Goal: Navigation & Orientation: Find specific page/section

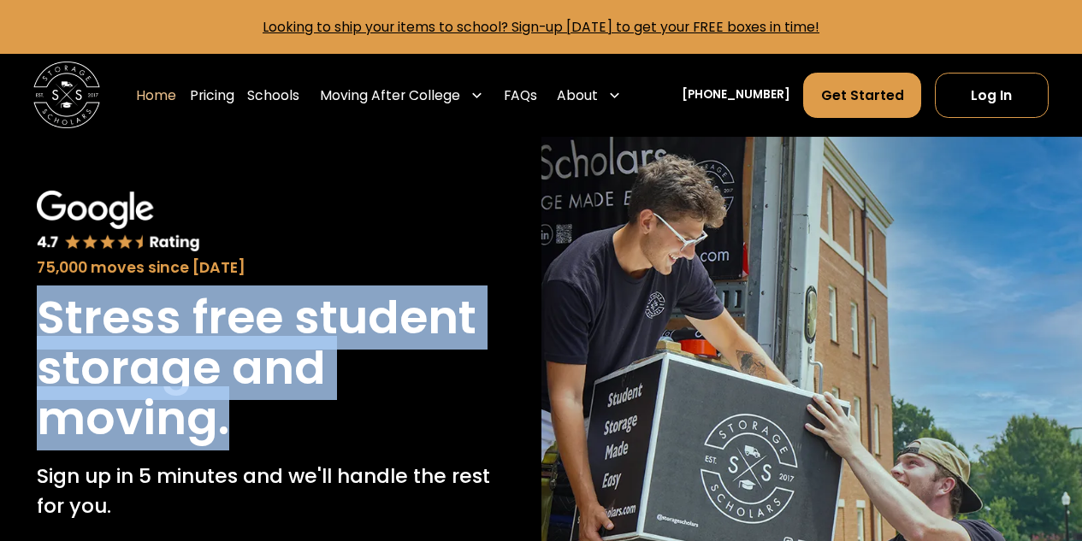
drag, startPoint x: 266, startPoint y: 426, endPoint x: 39, endPoint y: 348, distance: 239.7
click at [39, 348] on h1 "Stress free student storage and moving." at bounding box center [271, 368] width 468 height 151
click at [29, 316] on div "75,000 moves since [DATE] Stress free student storage and moving. Sign up in 5 …" at bounding box center [270, 458] width 541 height 643
drag, startPoint x: 29, startPoint y: 316, endPoint x: 273, endPoint y: 414, distance: 262.9
click at [273, 414] on div "75,000 moves since [DATE] Stress free student storage and moving. Sign up in 5 …" at bounding box center [270, 458] width 541 height 643
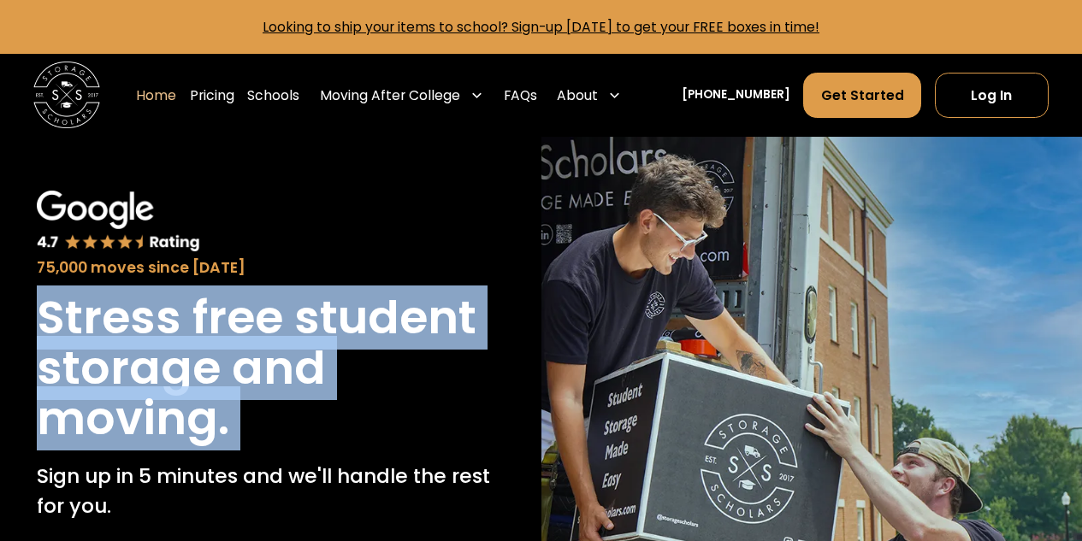
click at [273, 414] on h1 "Stress free student storage and moving." at bounding box center [271, 368] width 468 height 151
drag, startPoint x: 256, startPoint y: 426, endPoint x: 36, endPoint y: 334, distance: 238.4
click at [37, 334] on h1 "Stress free student storage and moving." at bounding box center [271, 368] width 468 height 151
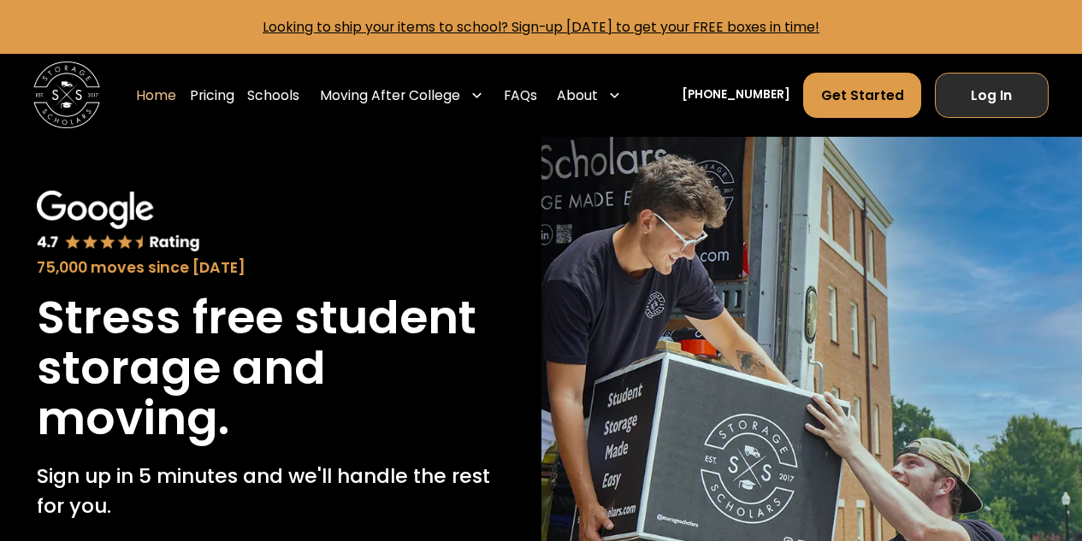
click at [993, 93] on link "Log In" at bounding box center [992, 95] width 114 height 45
